Goal: Information Seeking & Learning: Learn about a topic

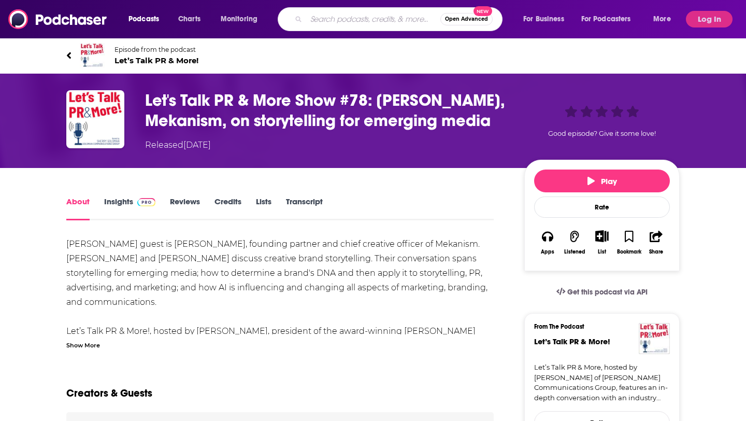
click at [374, 20] on input "Search podcasts, credits, & more..." at bounding box center [373, 19] width 134 height 17
type input "dealquest"
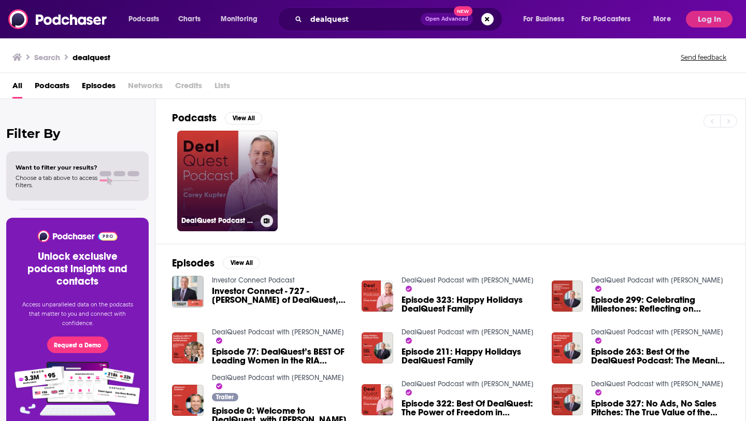
click at [215, 161] on link "DealQuest Podcast with [PERSON_NAME]" at bounding box center [227, 181] width 100 height 100
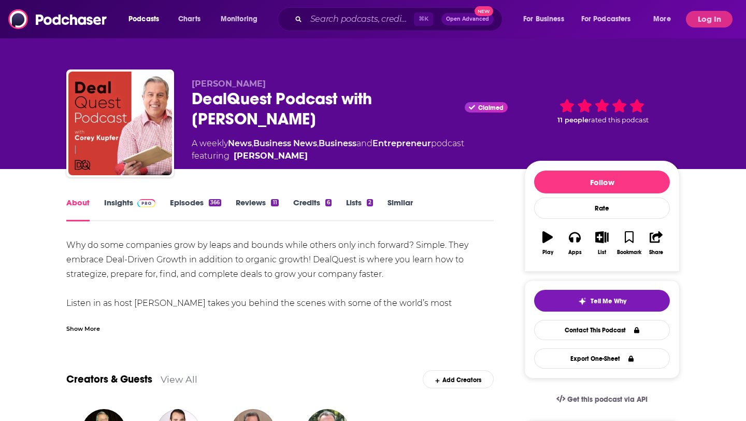
click at [183, 200] on link "Episodes 366" at bounding box center [195, 209] width 51 height 24
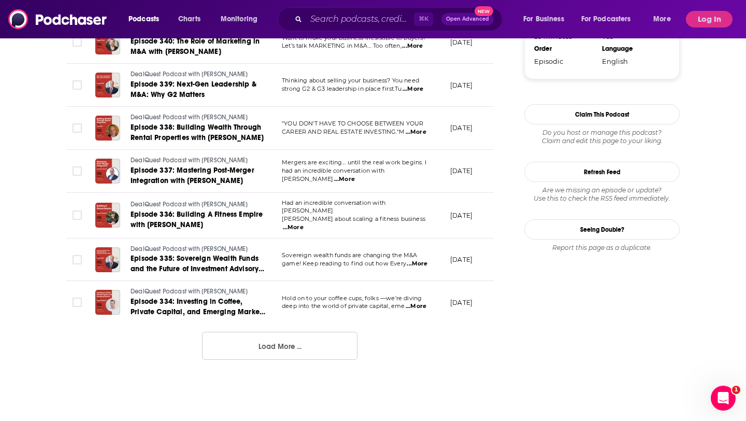
scroll to position [1053, 0]
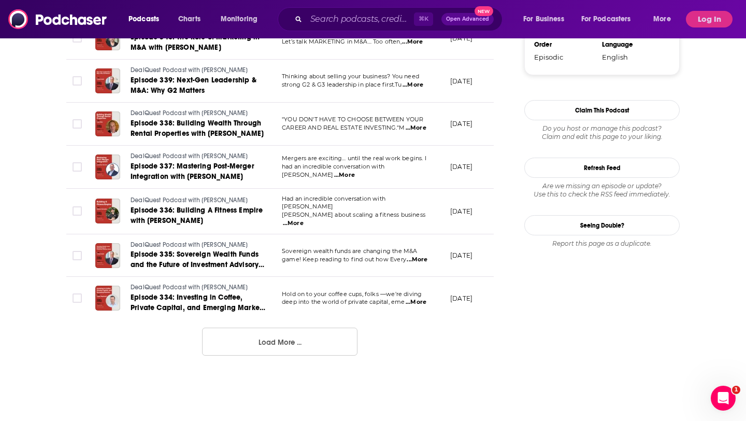
click at [301, 342] on button "Load More ..." at bounding box center [279, 341] width 155 height 28
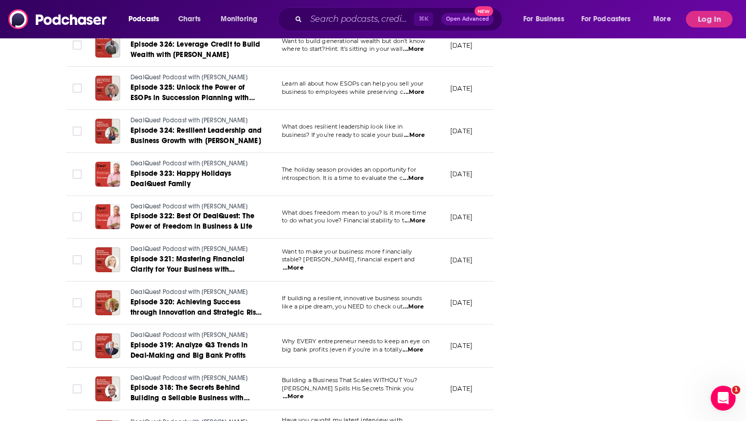
scroll to position [1882, 0]
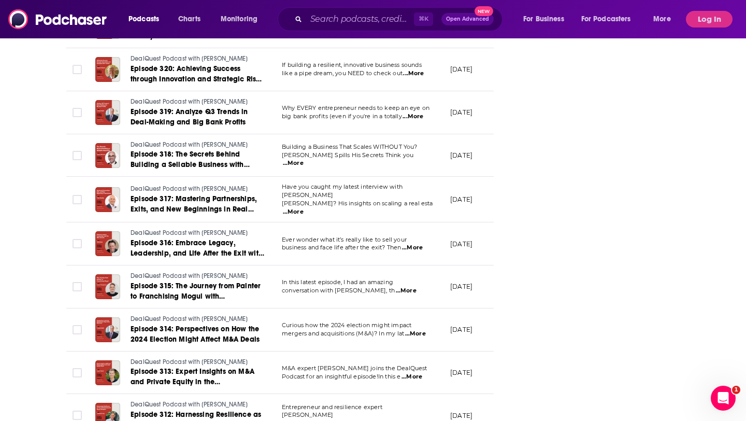
click at [416, 286] on span "...More" at bounding box center [406, 290] width 21 height 8
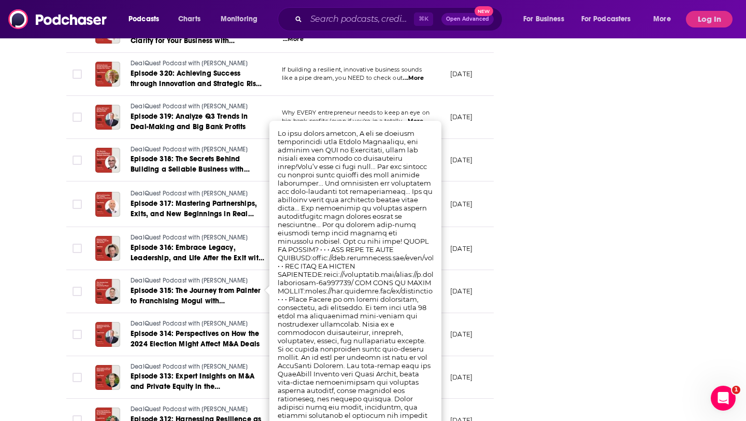
scroll to position [1428, 0]
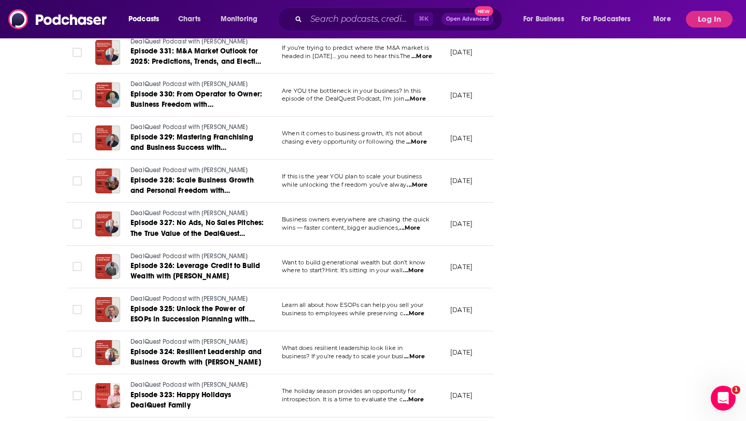
click at [420, 182] on span "...More" at bounding box center [417, 185] width 21 height 8
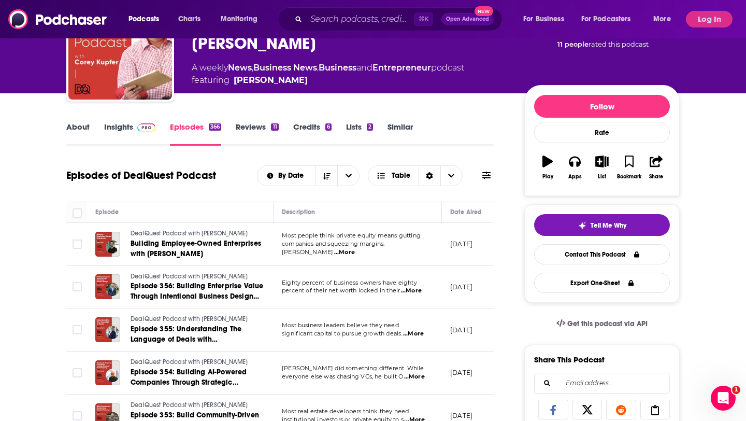
scroll to position [0, 0]
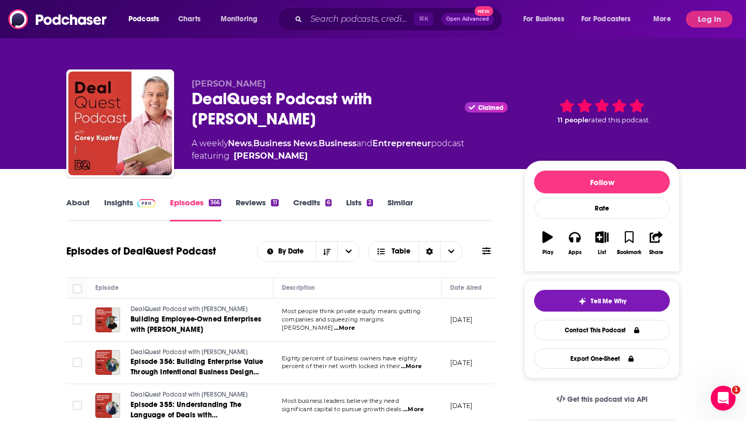
click at [82, 206] on link "About" at bounding box center [77, 209] width 23 height 24
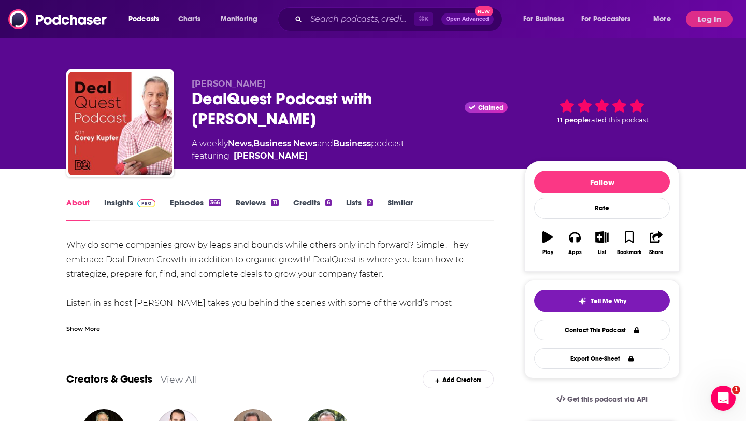
click at [180, 202] on link "Episodes 366" at bounding box center [195, 209] width 51 height 24
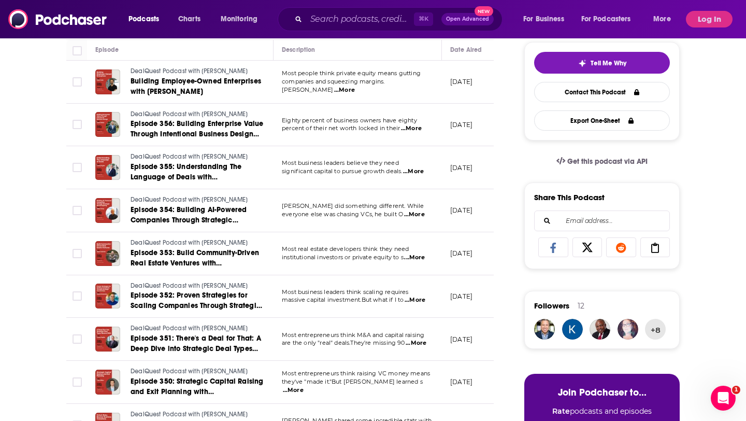
scroll to position [435, 0]
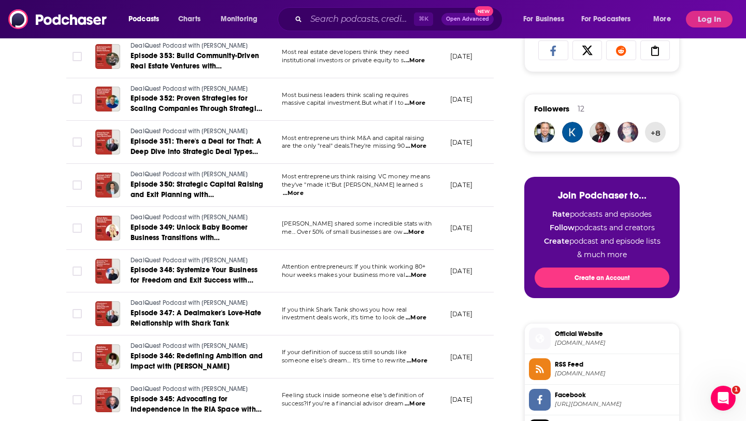
click at [415, 229] on span "...More" at bounding box center [414, 232] width 21 height 8
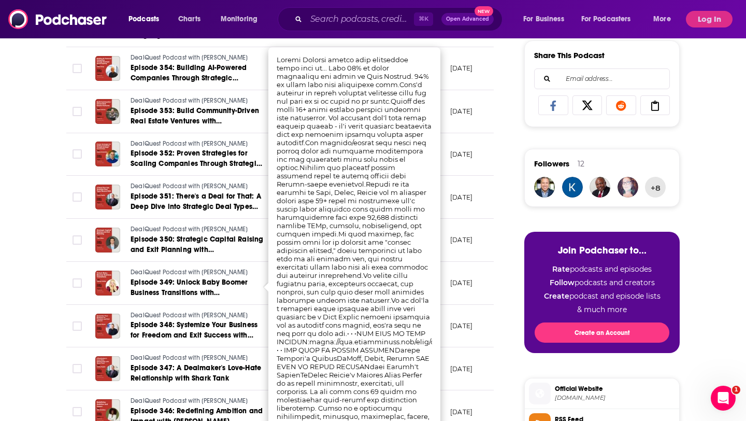
scroll to position [376, 0]
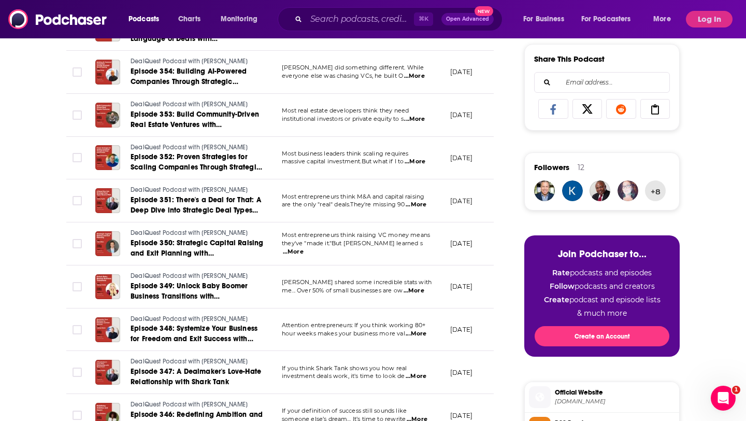
click at [458, 192] on td "[DATE]" at bounding box center [475, 200] width 67 height 43
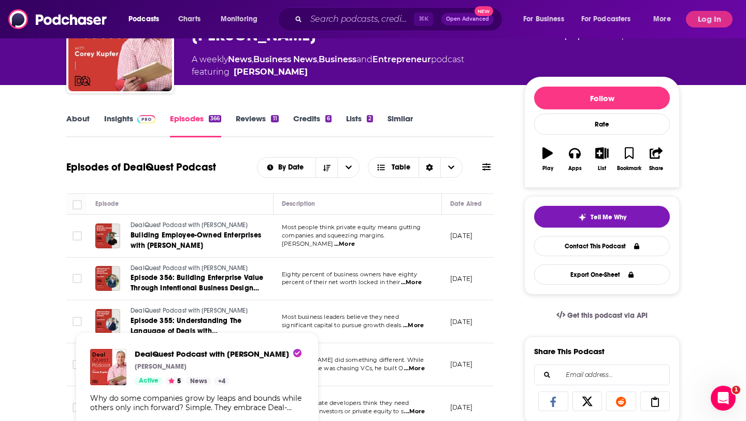
scroll to position [0, 0]
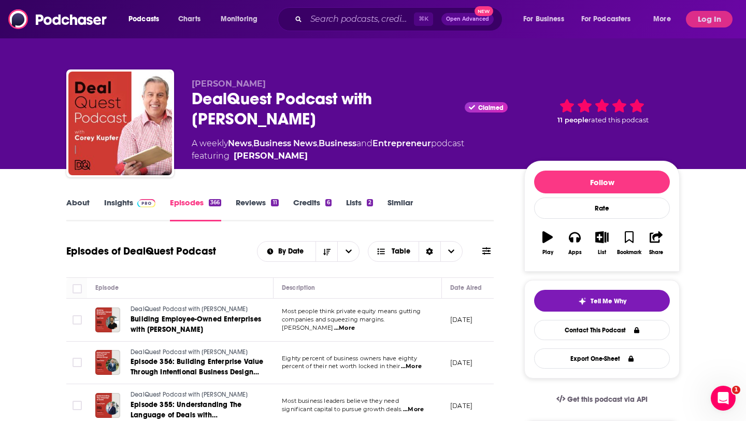
click at [123, 207] on link "Insights" at bounding box center [129, 209] width 51 height 24
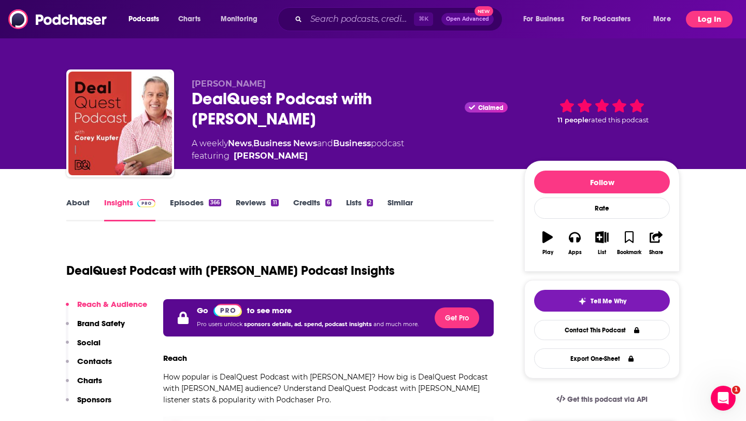
click at [721, 11] on button "Log In" at bounding box center [709, 19] width 47 height 17
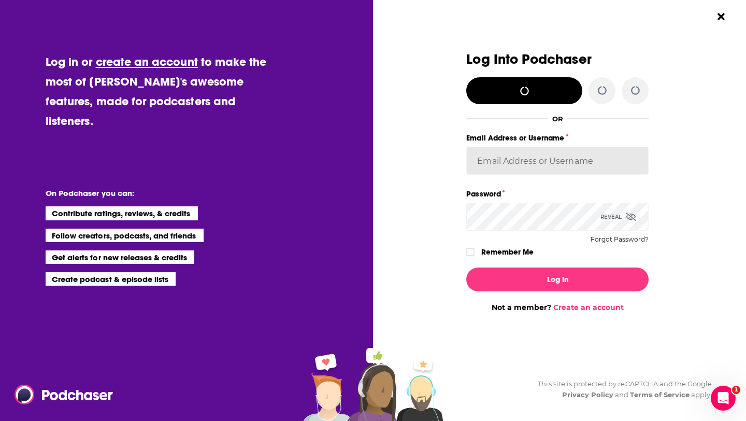
type input "[EMAIL_ADDRESS][DOMAIN_NAME]"
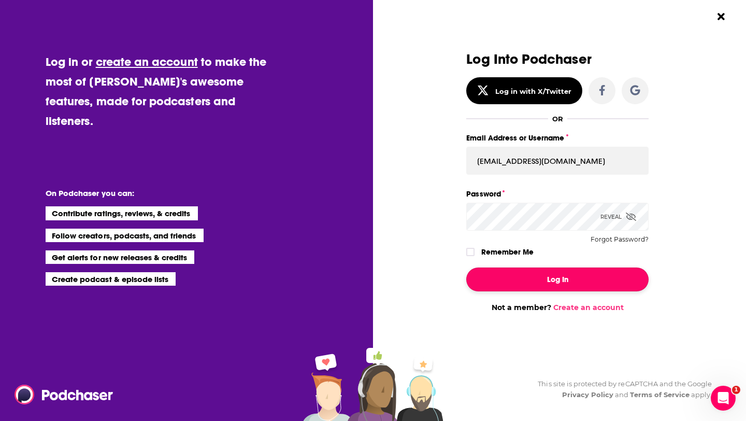
click at [567, 273] on button "Log In" at bounding box center [557, 279] width 182 height 24
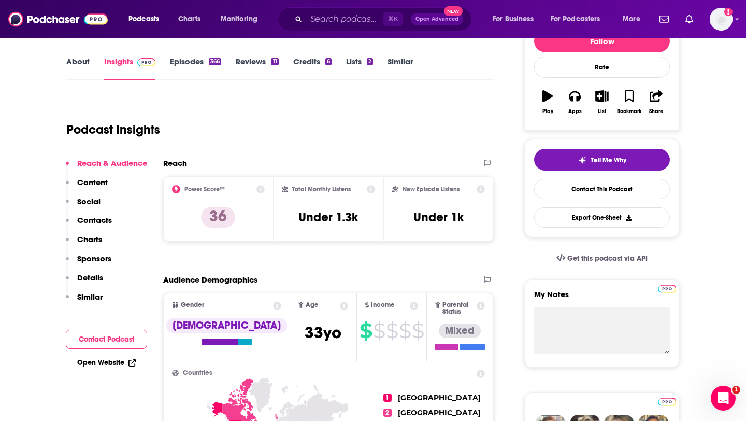
scroll to position [146, 0]
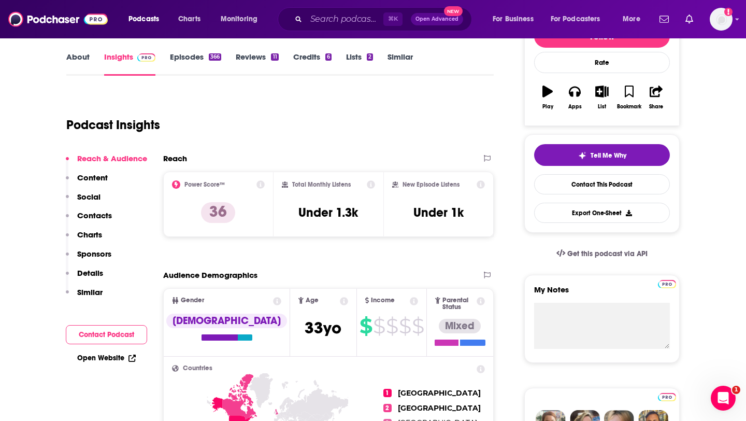
click at [260, 186] on icon at bounding box center [260, 184] width 8 height 8
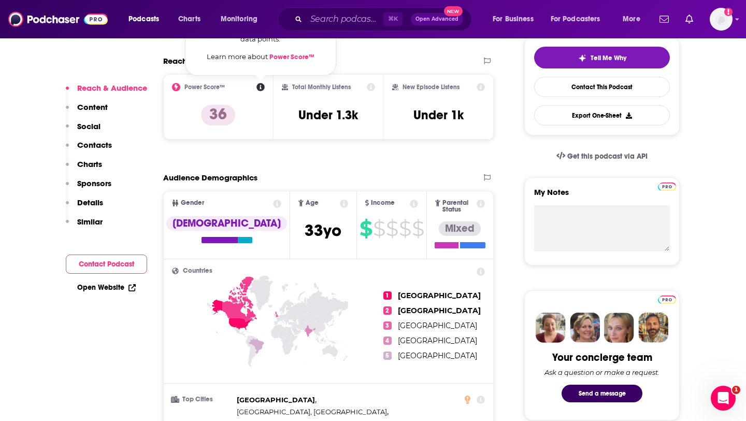
scroll to position [0, 0]
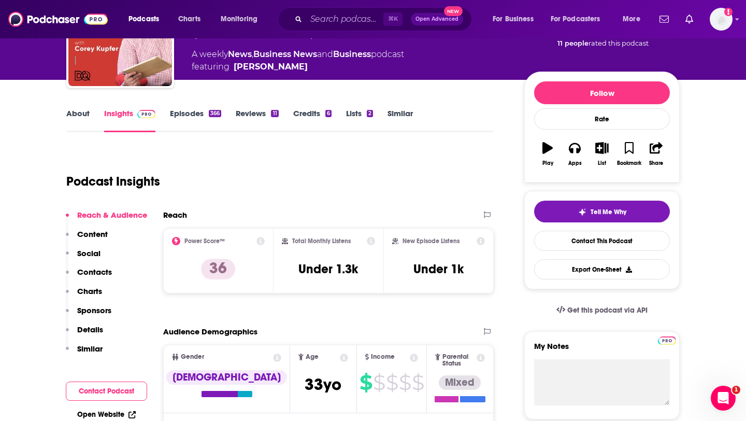
scroll to position [58, 0]
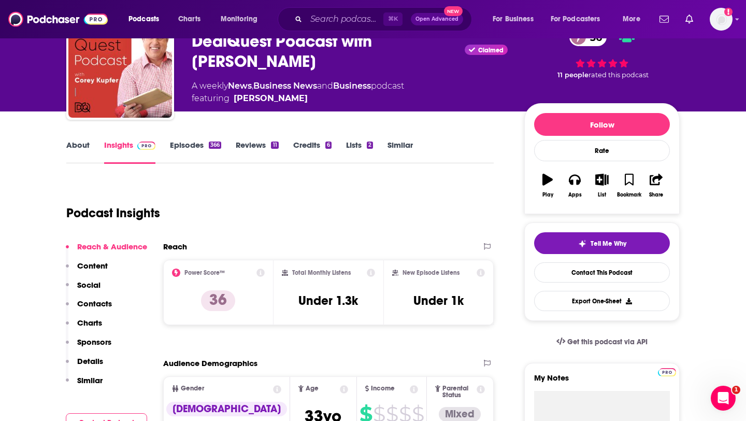
click at [177, 141] on link "Episodes 366" at bounding box center [195, 152] width 51 height 24
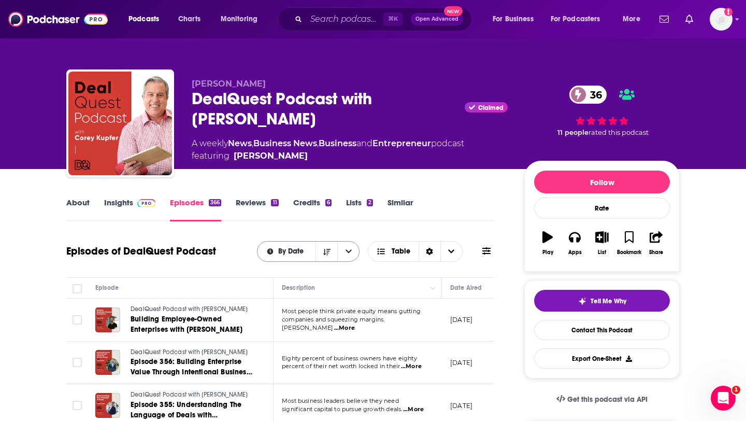
click at [301, 252] on span "By Date" at bounding box center [292, 251] width 29 height 7
click at [387, 254] on span "Choose View" at bounding box center [383, 251] width 13 height 7
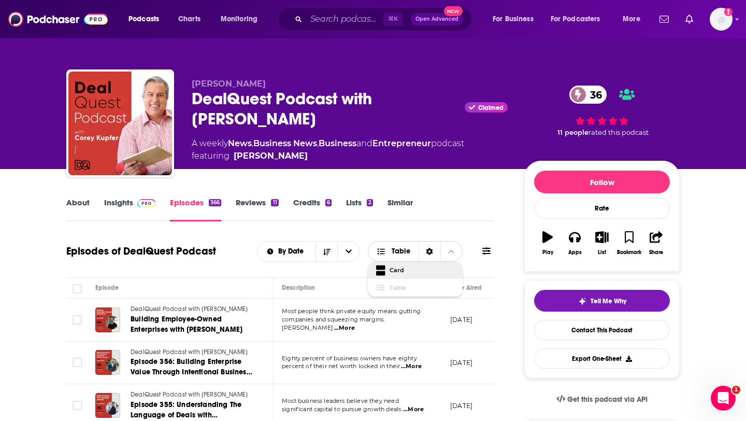
click at [388, 269] on span "Choose View" at bounding box center [382, 270] width 13 height 13
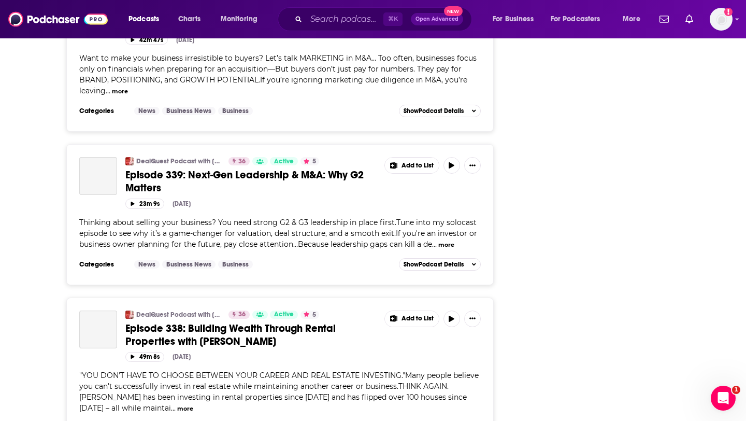
scroll to position [3899, 0]
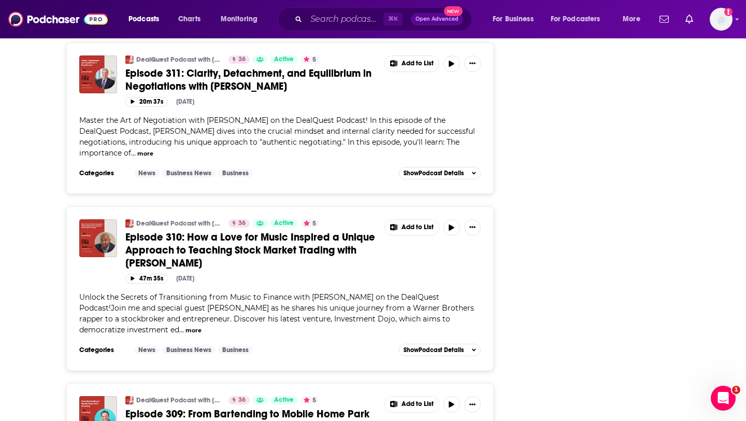
scroll to position [7870, 0]
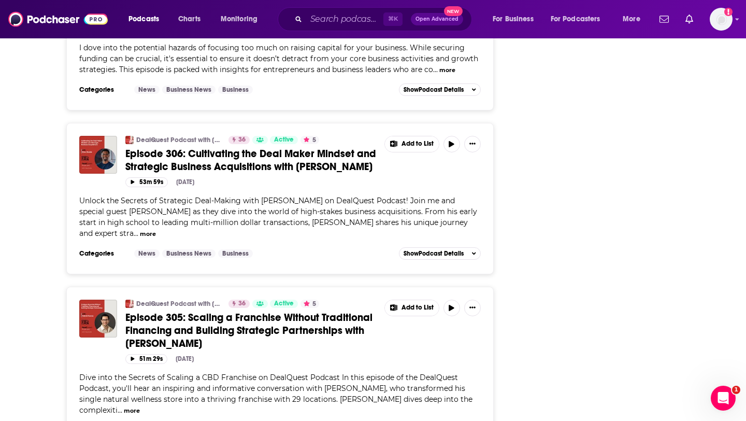
scroll to position [8619, 0]
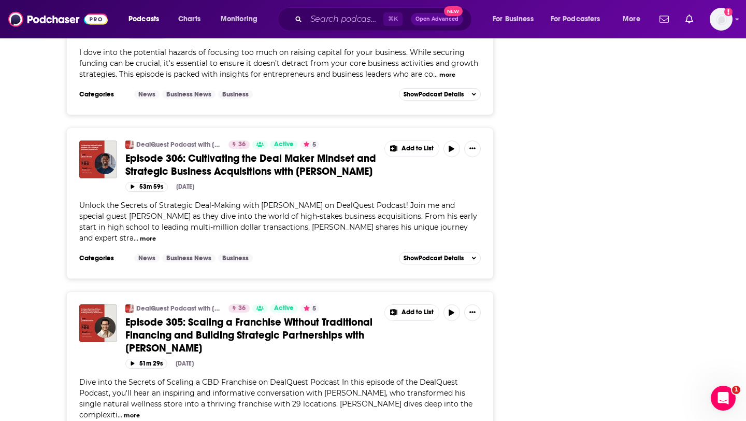
click at [140, 411] on button "more" at bounding box center [132, 415] width 16 height 9
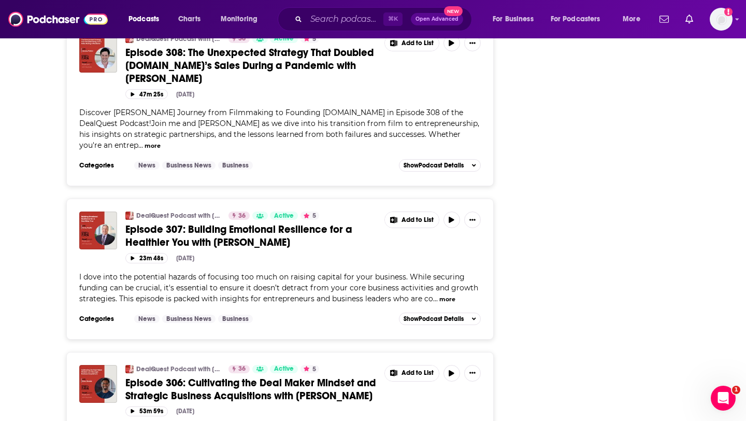
scroll to position [8108, 0]
